Goal: Information Seeking & Learning: Check status

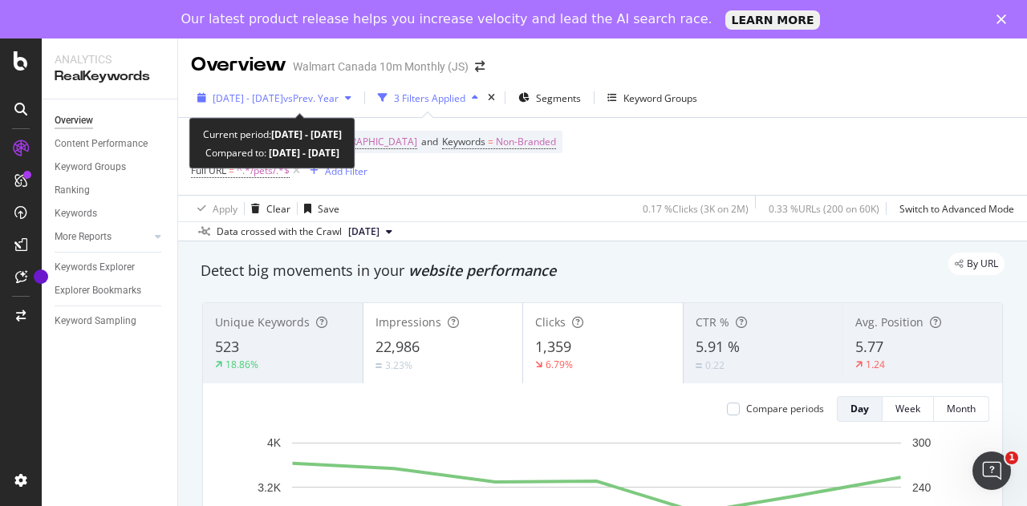
click at [283, 99] on span "[DATE] - [DATE]" at bounding box center [248, 98] width 71 height 14
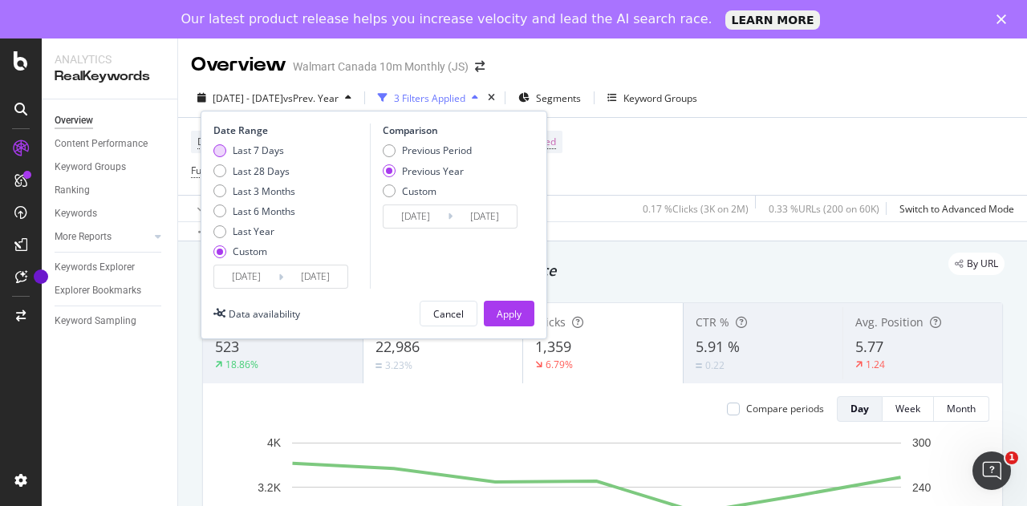
click at [277, 148] on div "Last 7 Days" at bounding box center [258, 151] width 51 height 14
type input "[DATE]"
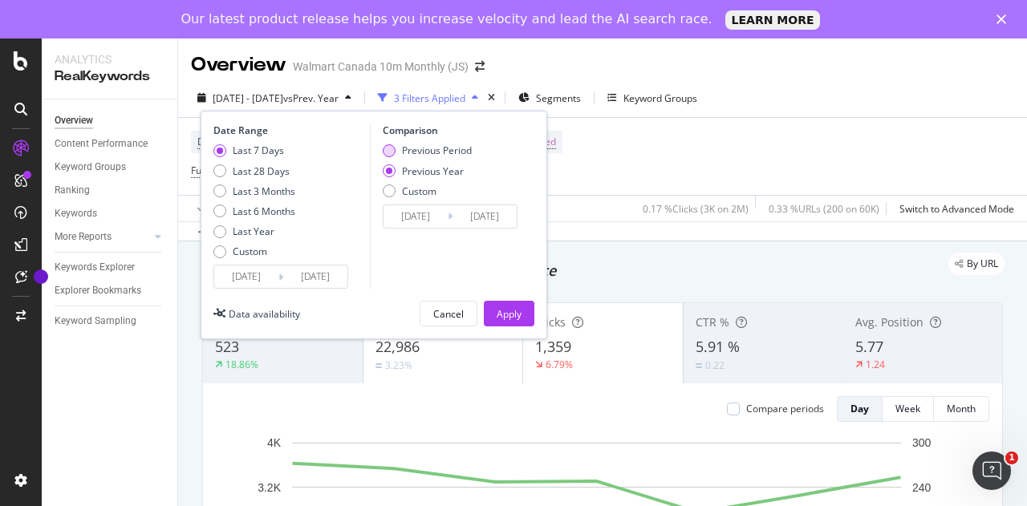
click at [443, 152] on div "Previous Period" at bounding box center [437, 151] width 70 height 14
type input "[DATE]"
click at [444, 173] on div "Previous Year" at bounding box center [433, 171] width 62 height 14
type input "[DATE]"
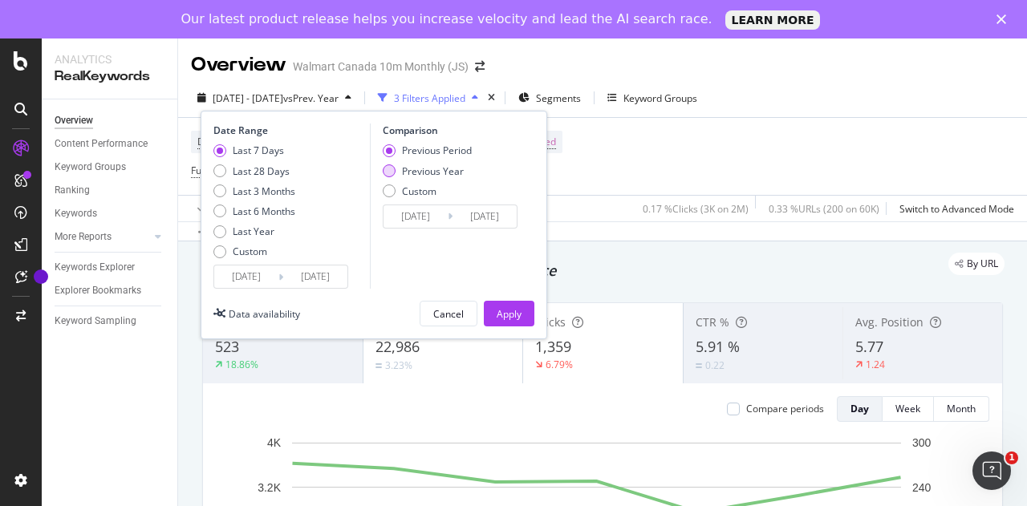
type input "[DATE]"
click at [423, 148] on div "Previous Period" at bounding box center [437, 151] width 70 height 14
type input "[DATE]"
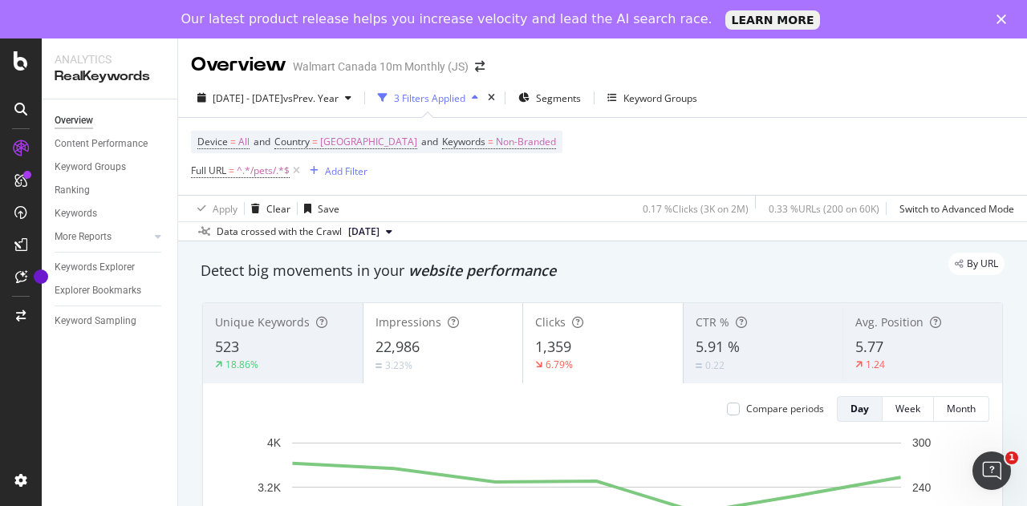
click at [631, 158] on div "Device = All and Country = [GEOGRAPHIC_DATA] and Keywords = Non-Branded Full UR…" at bounding box center [602, 156] width 823 height 77
click at [205, 165] on span "Full URL" at bounding box center [208, 171] width 35 height 14
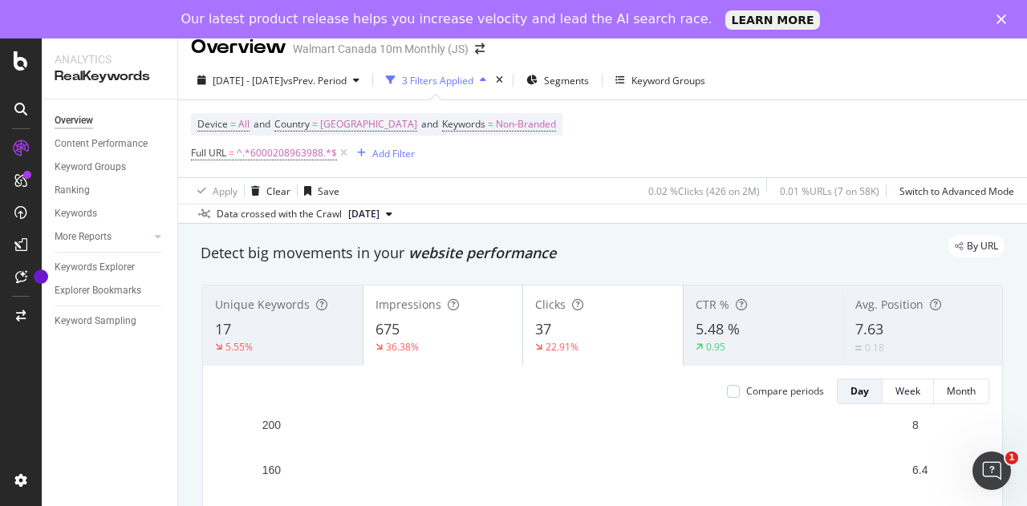
scroll to position [20, 0]
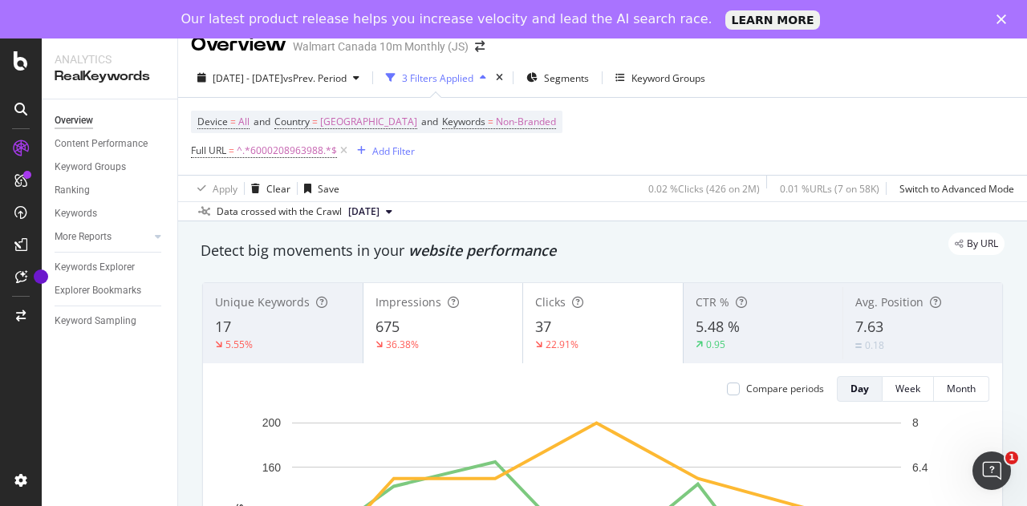
click at [272, 314] on div "Unique Keywords 17 5.55%" at bounding box center [283, 323] width 160 height 72
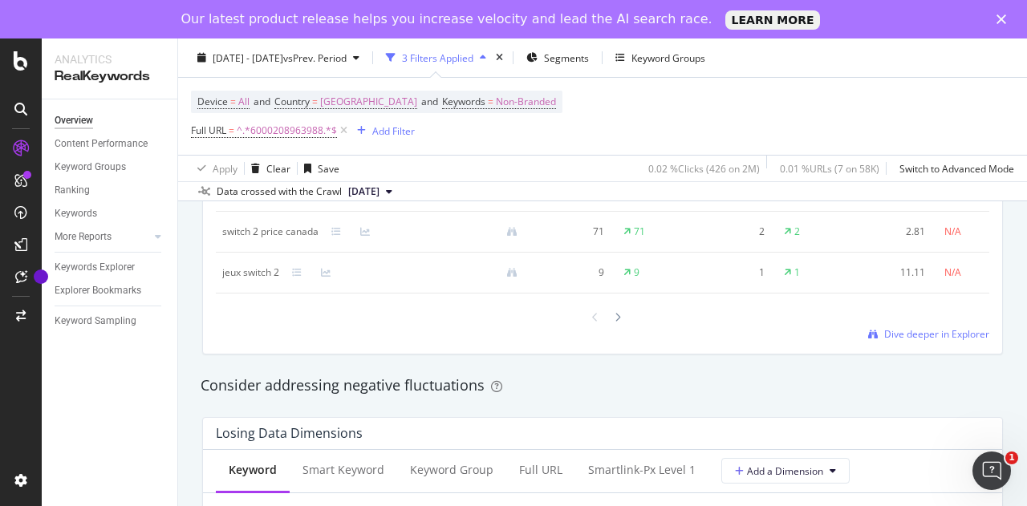
scroll to position [1694, 0]
